Goal: Transaction & Acquisition: Purchase product/service

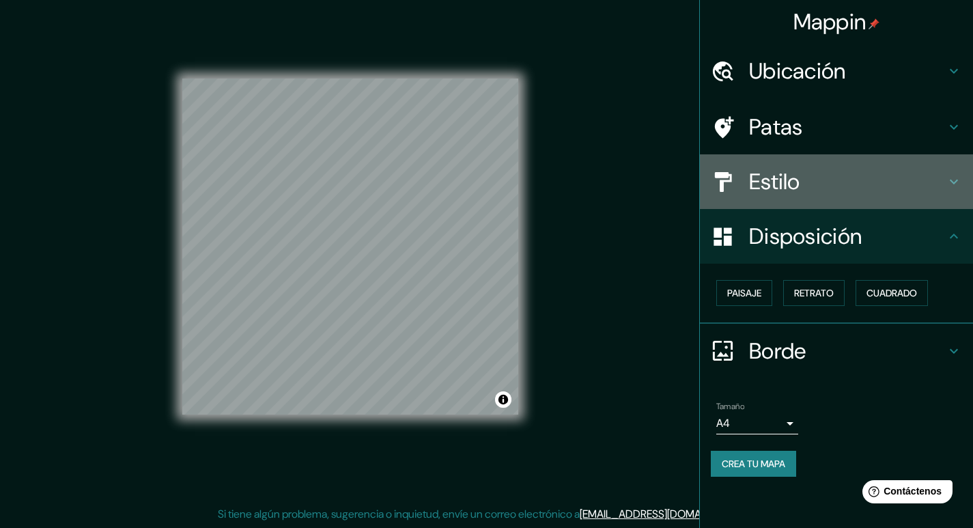
click at [797, 176] on font "Estilo" at bounding box center [774, 181] width 51 height 29
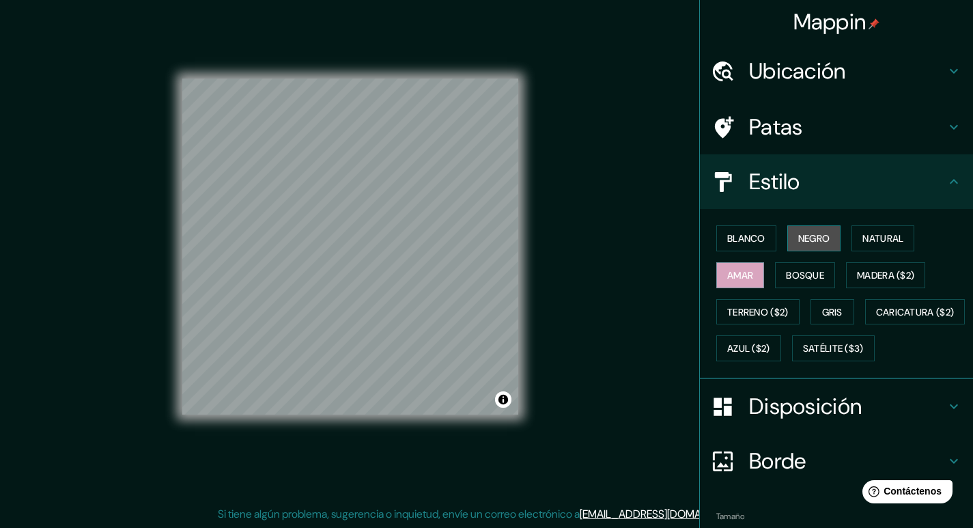
click at [798, 233] on font "Negro" at bounding box center [814, 238] width 32 height 12
click at [580, 154] on div "Mappin Ubicación Patas Estilo Blanco Negro Natural [PERSON_NAME] ($2) Terreno (…" at bounding box center [486, 257] width 973 height 541
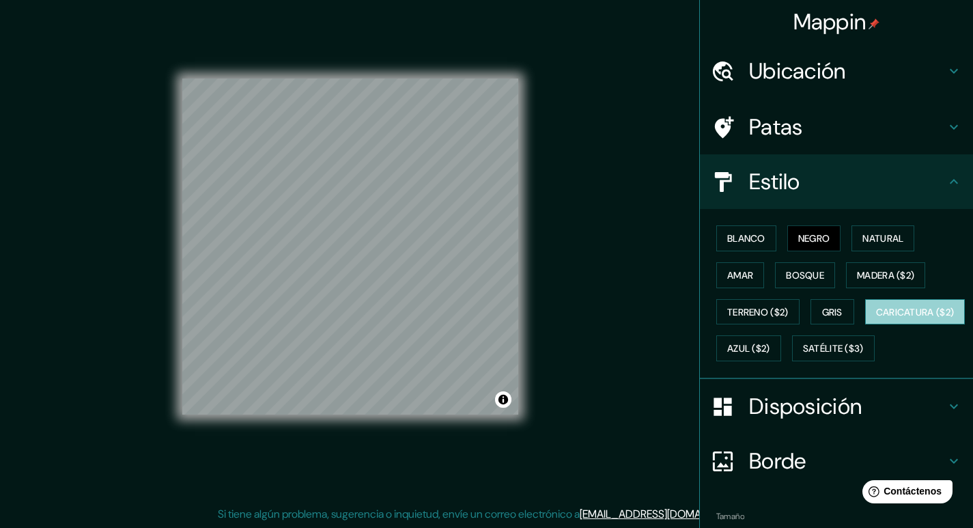
click at [876, 318] on font "Caricatura ($2)" at bounding box center [915, 312] width 78 height 12
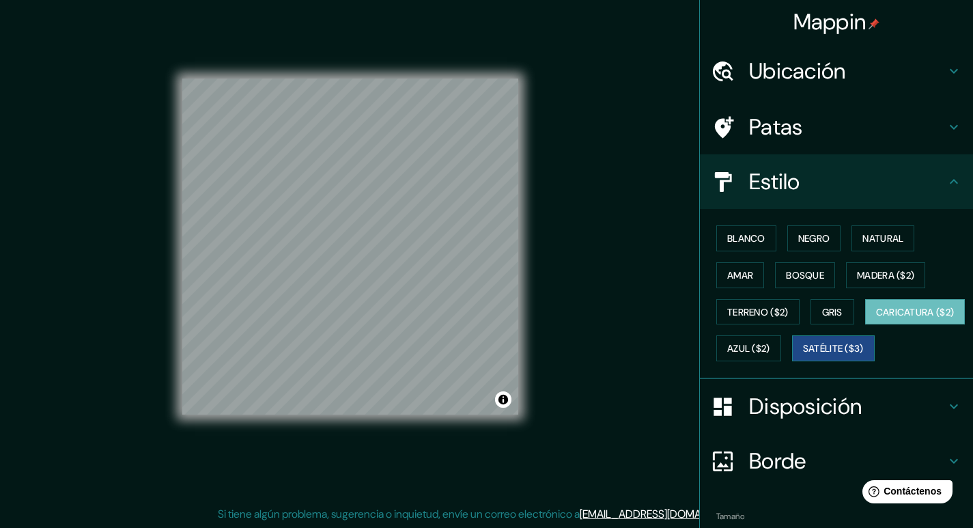
click at [803, 355] on font "Satélite ($3)" at bounding box center [833, 349] width 61 height 12
click at [770, 354] on font "Azul ($2)" at bounding box center [748, 349] width 43 height 12
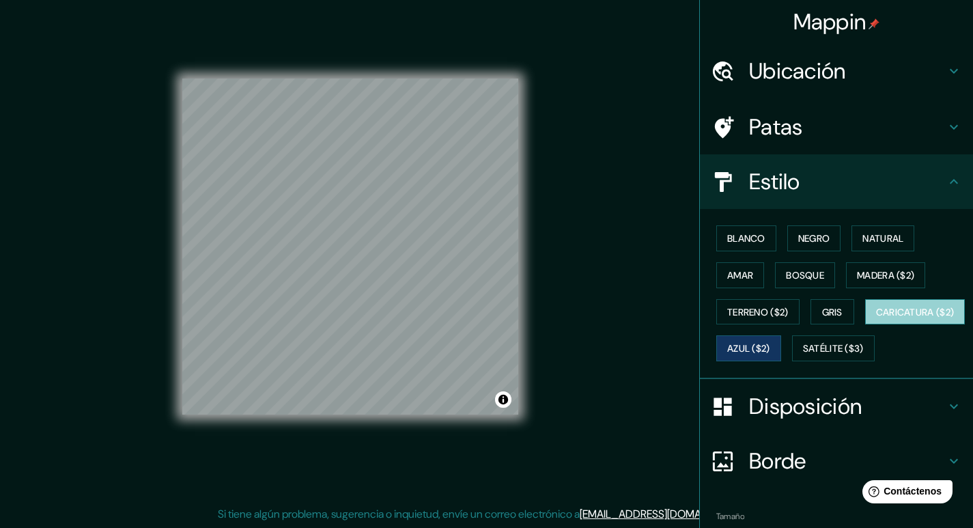
click at [876, 321] on font "Caricatura ($2)" at bounding box center [915, 312] width 78 height 18
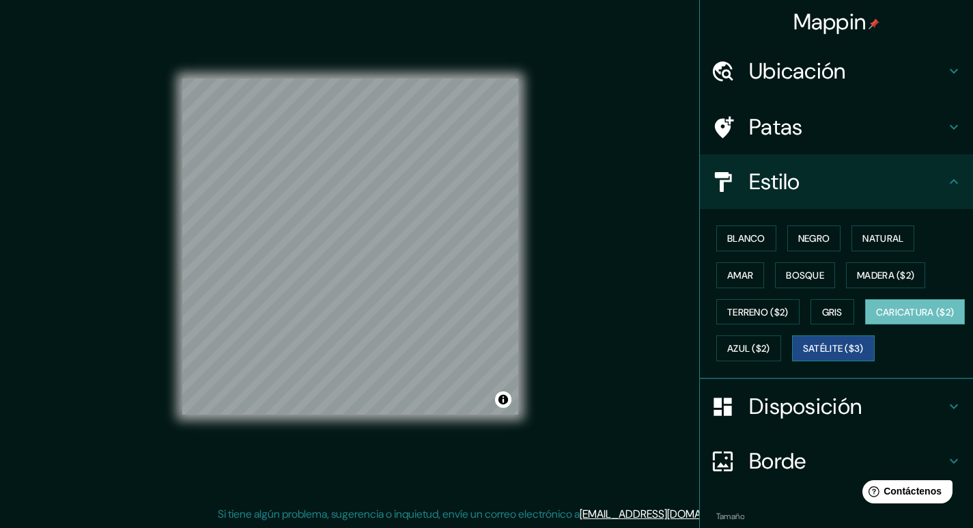
click at [803, 355] on font "Satélite ($3)" at bounding box center [833, 349] width 61 height 12
click at [728, 234] on font "Blanco" at bounding box center [746, 238] width 38 height 12
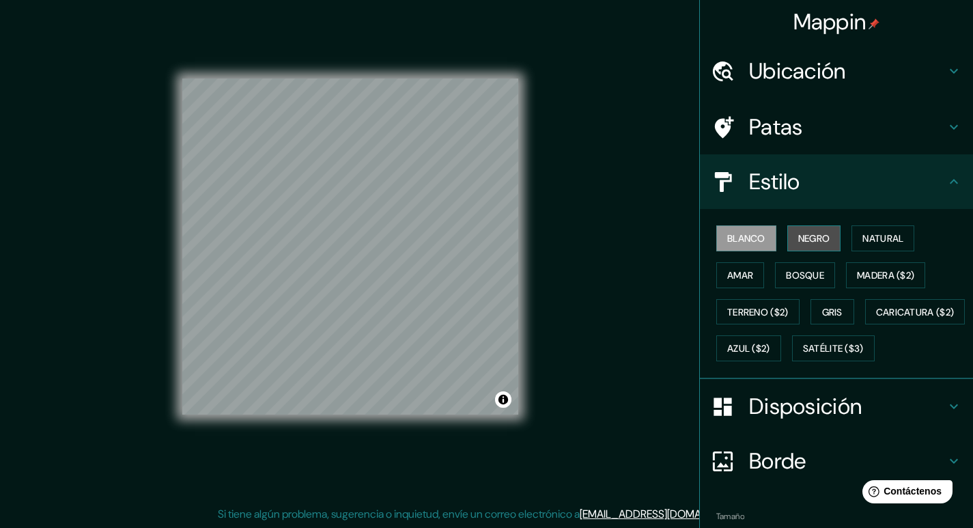
click at [808, 243] on font "Negro" at bounding box center [814, 238] width 32 height 12
click at [869, 238] on font "Natural" at bounding box center [882, 238] width 41 height 12
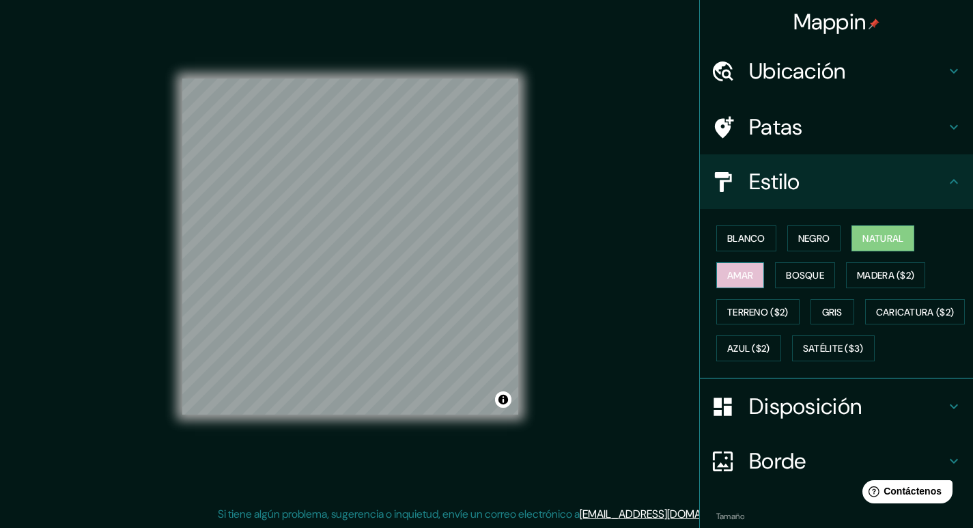
click at [733, 275] on font "Amar" at bounding box center [740, 275] width 26 height 12
click at [786, 282] on font "Bosque" at bounding box center [805, 275] width 38 height 18
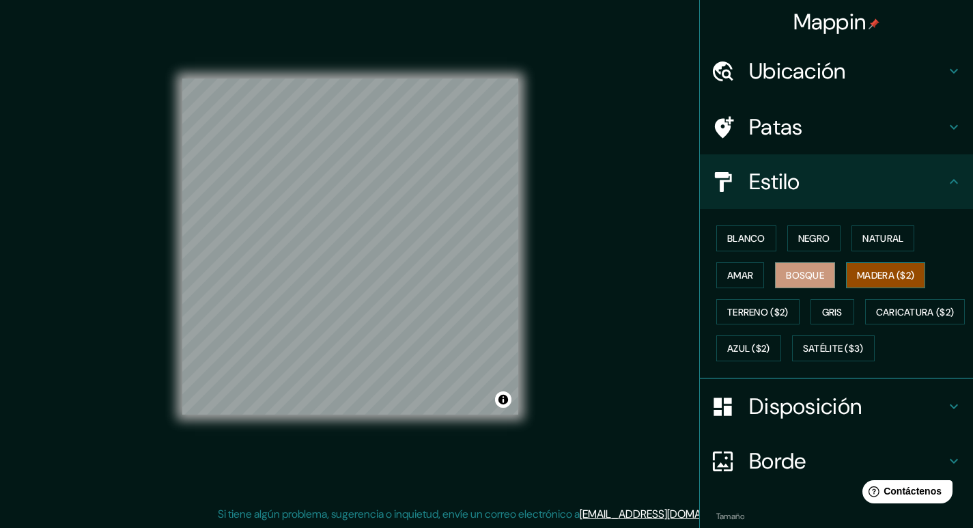
click at [855, 284] on button "Madera ($2)" at bounding box center [885, 275] width 79 height 26
click at [743, 309] on font "Terreno ($2)" at bounding box center [757, 312] width 61 height 12
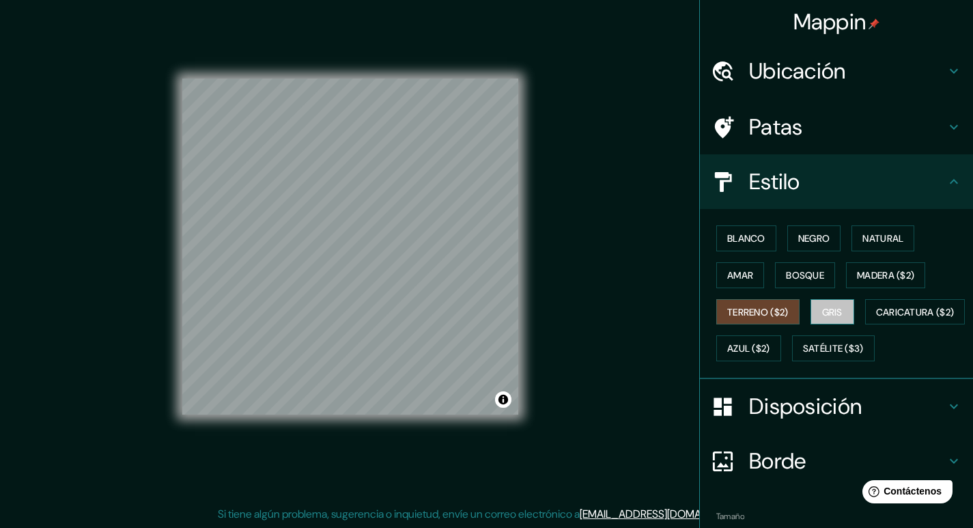
click at [837, 309] on button "Gris" at bounding box center [832, 312] width 44 height 26
click at [759, 334] on div "Blanco Negro Natural Amar Bosque Madera ($2) Terreno ($2) Gris Caricatura ($2) …" at bounding box center [842, 293] width 262 height 147
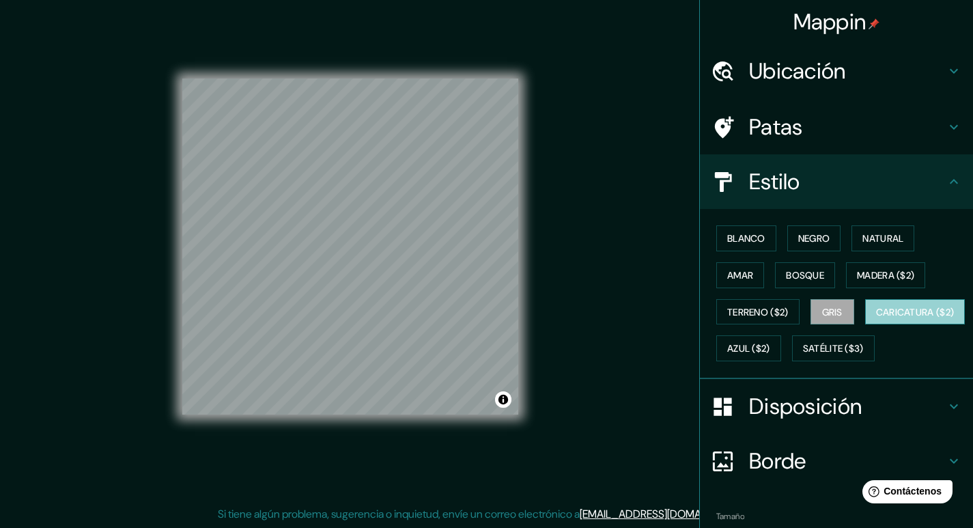
click at [876, 321] on font "Caricatura ($2)" at bounding box center [915, 312] width 78 height 18
click at [831, 309] on font "Gris" at bounding box center [832, 312] width 20 height 12
click at [804, 235] on font "Negro" at bounding box center [814, 238] width 32 height 12
click at [829, 311] on font "Gris" at bounding box center [832, 312] width 20 height 12
click at [876, 318] on font "Caricatura ($2)" at bounding box center [915, 312] width 78 height 12
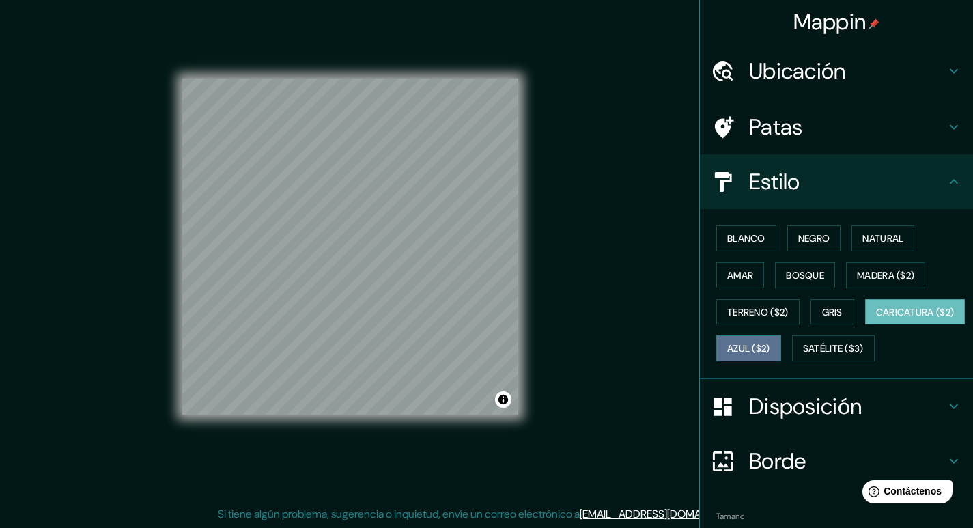
click at [770, 351] on font "Azul ($2)" at bounding box center [748, 349] width 43 height 12
click at [876, 318] on font "Caricatura ($2)" at bounding box center [915, 312] width 78 height 12
click at [770, 349] on font "Azul ($2)" at bounding box center [748, 349] width 43 height 12
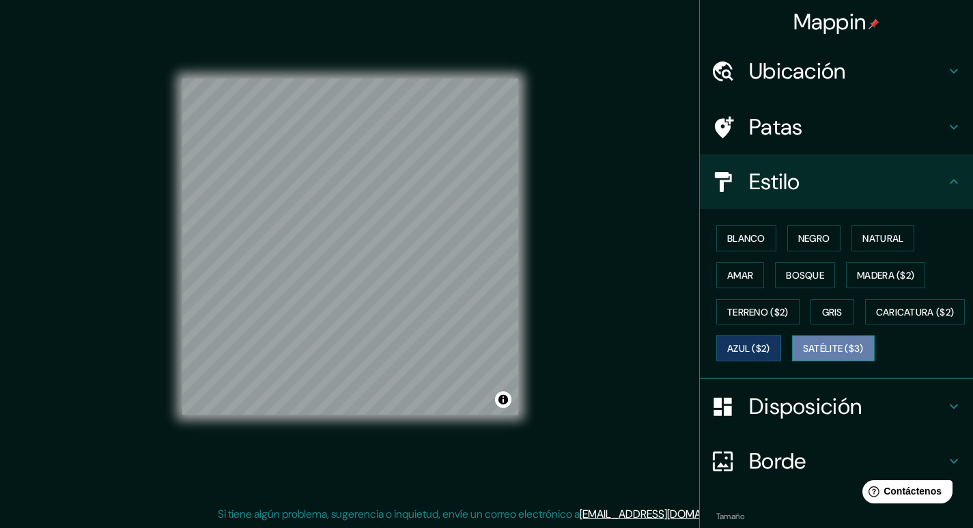
click at [803, 355] on font "Satélite ($3)" at bounding box center [833, 349] width 61 height 12
click at [770, 353] on font "Azul ($2)" at bounding box center [748, 349] width 43 height 12
